Goal: Check status: Check status

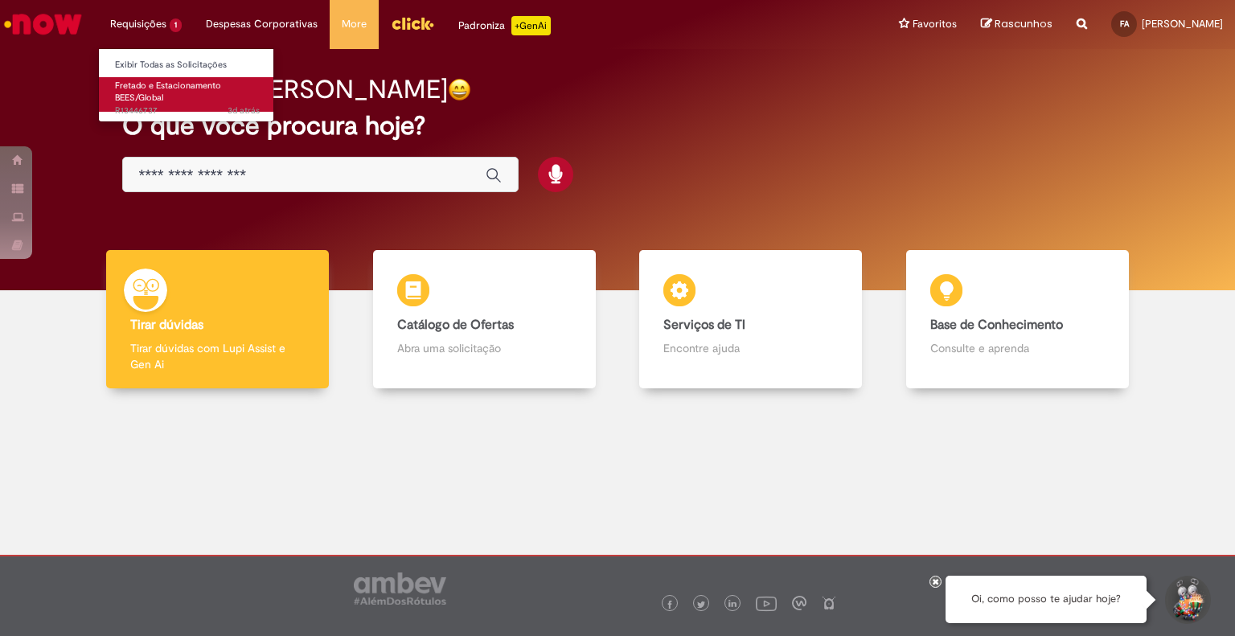
click at [148, 92] on link "Fretado e Estacionamento BEES/Global 3d atrás 3 dias atrás R13446737" at bounding box center [187, 94] width 177 height 35
